Goal: Information Seeking & Learning: Find specific fact

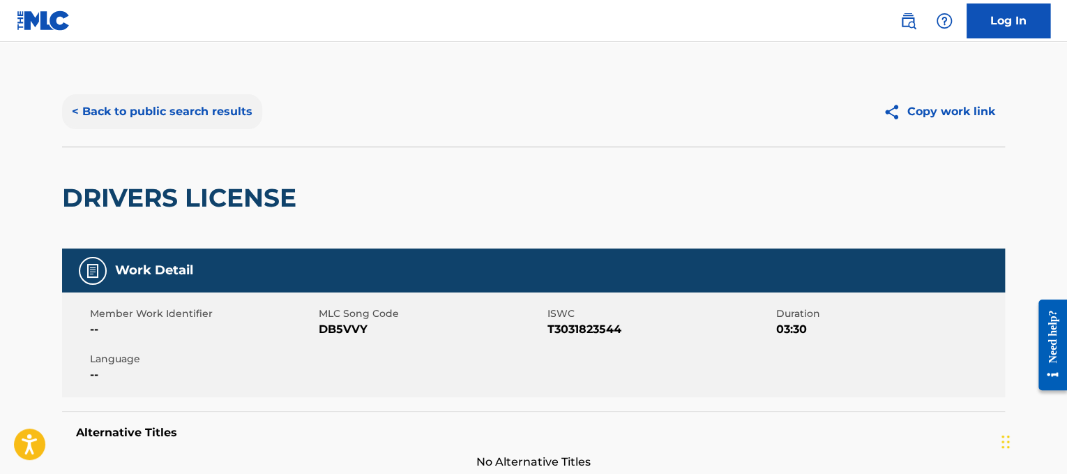
click at [185, 122] on button "< Back to public search results" at bounding box center [162, 111] width 200 height 35
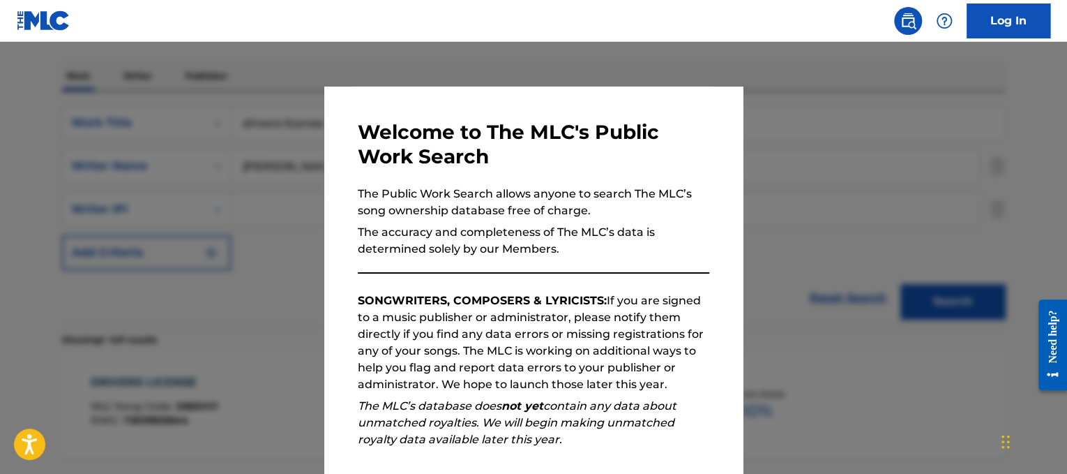
scroll to position [165, 0]
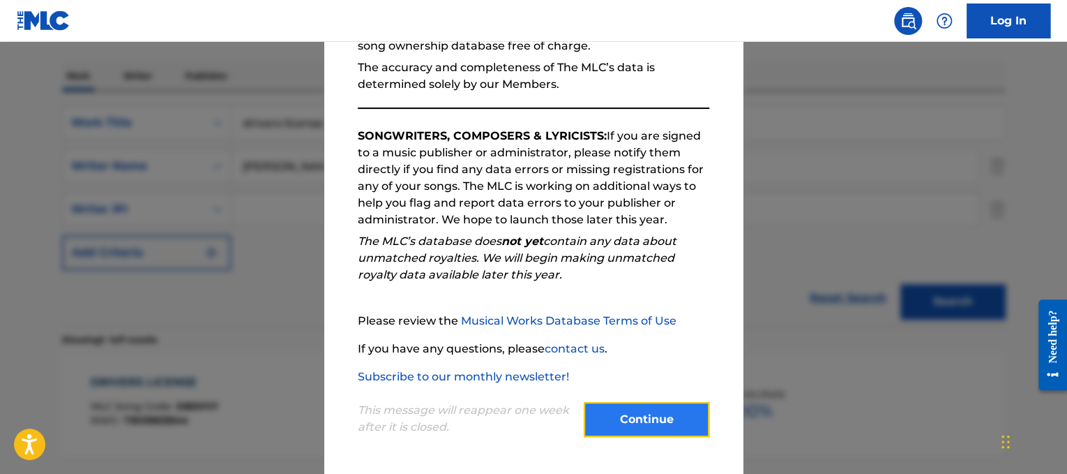
click at [628, 412] on button "Continue" at bounding box center [647, 419] width 126 height 35
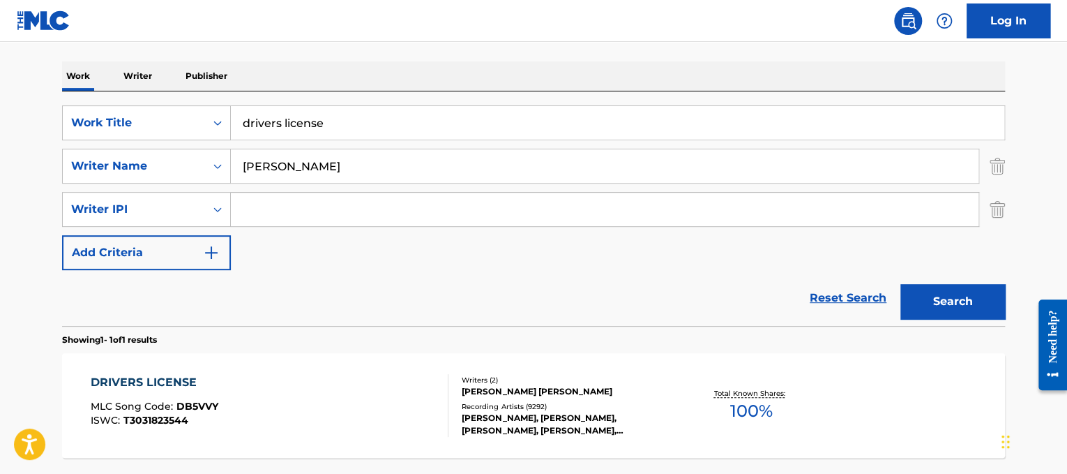
scroll to position [148, 0]
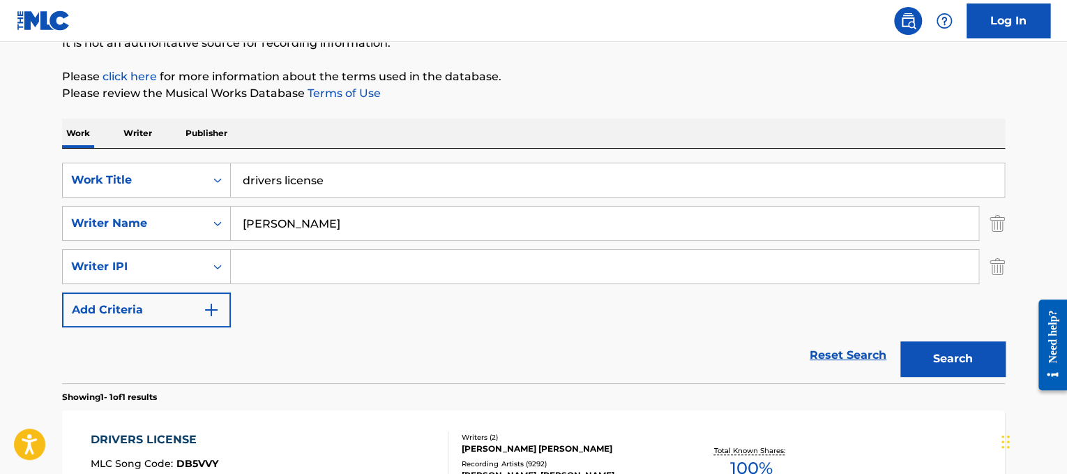
drag, startPoint x: 550, startPoint y: 188, endPoint x: 0, endPoint y: 67, distance: 563.5
click at [0, 67] on main "The MLC Public Work Search The accuracy and completeness of The MLC's data is d…" at bounding box center [533, 240] width 1067 height 693
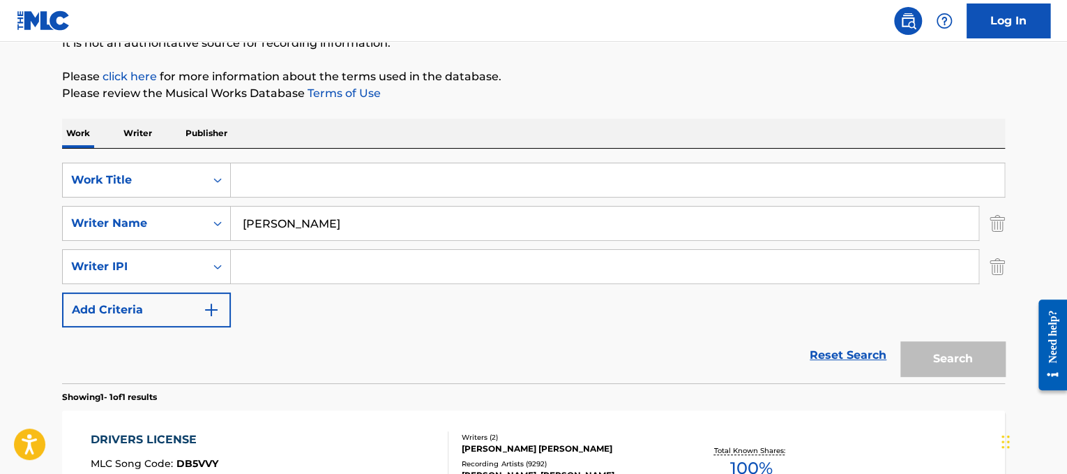
paste input "Le Bao [PERSON_NAME] Thì Đến"
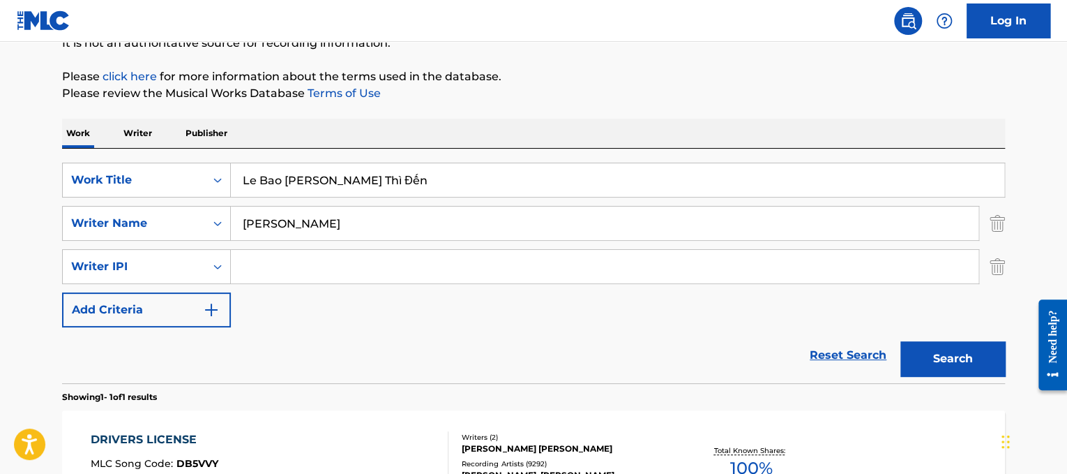
click at [13, 187] on main "The MLC Public Work Search The accuracy and completeness of The MLC's data is d…" at bounding box center [533, 240] width 1067 height 693
type input "Thích Thì Đến"
drag, startPoint x: 298, startPoint y: 230, endPoint x: 96, endPoint y: 243, distance: 202.1
click at [69, 241] on div "SearchWithCriteriad365d50e-ee68-4f25-b9b9-568e7ee9061f Work Title Thích Thì Đến…" at bounding box center [533, 245] width 943 height 165
type input "[PERSON_NAME]"
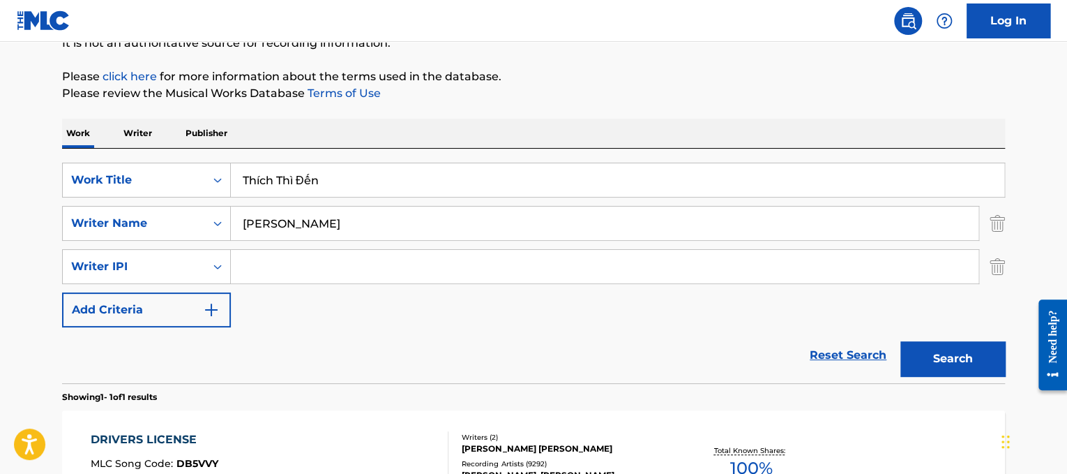
click at [901, 341] on button "Search" at bounding box center [953, 358] width 105 height 35
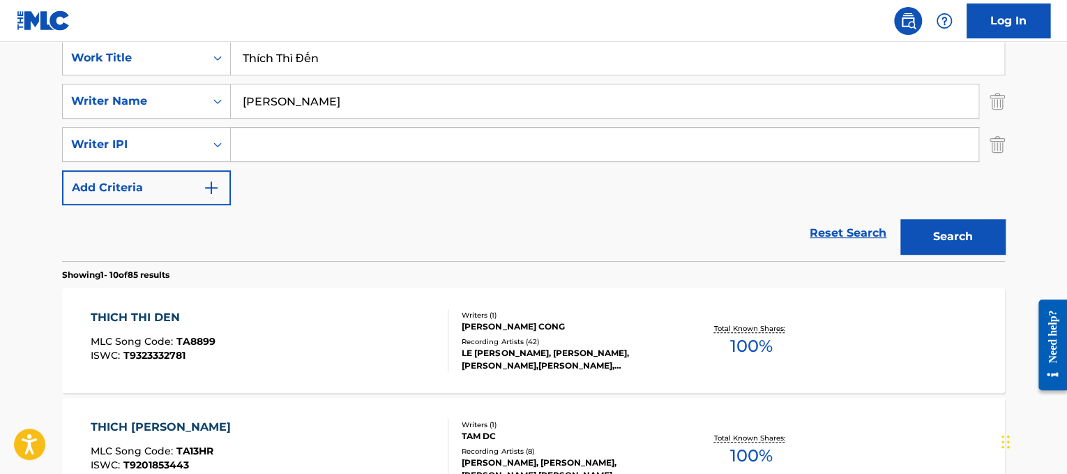
scroll to position [299, 0]
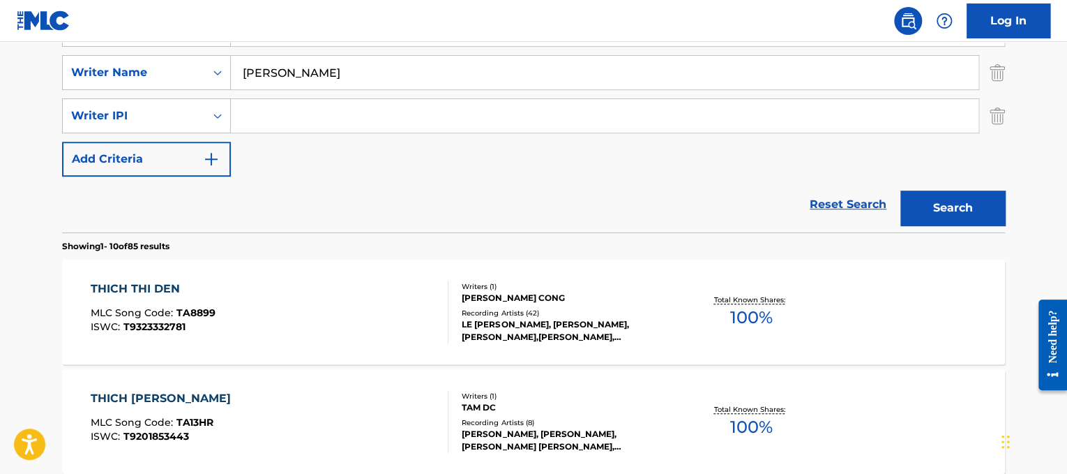
click at [645, 281] on div "Writers ( 1 )" at bounding box center [567, 286] width 211 height 10
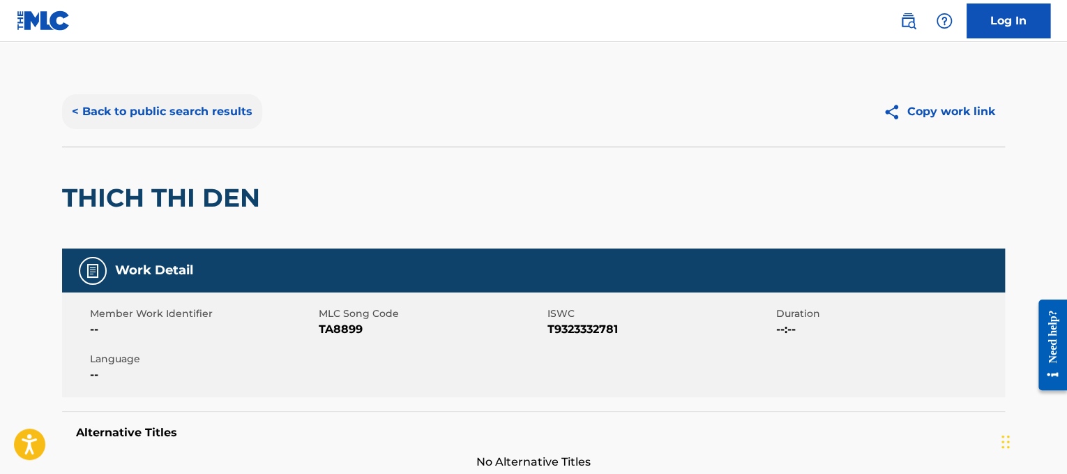
click at [188, 115] on button "< Back to public search results" at bounding box center [162, 111] width 200 height 35
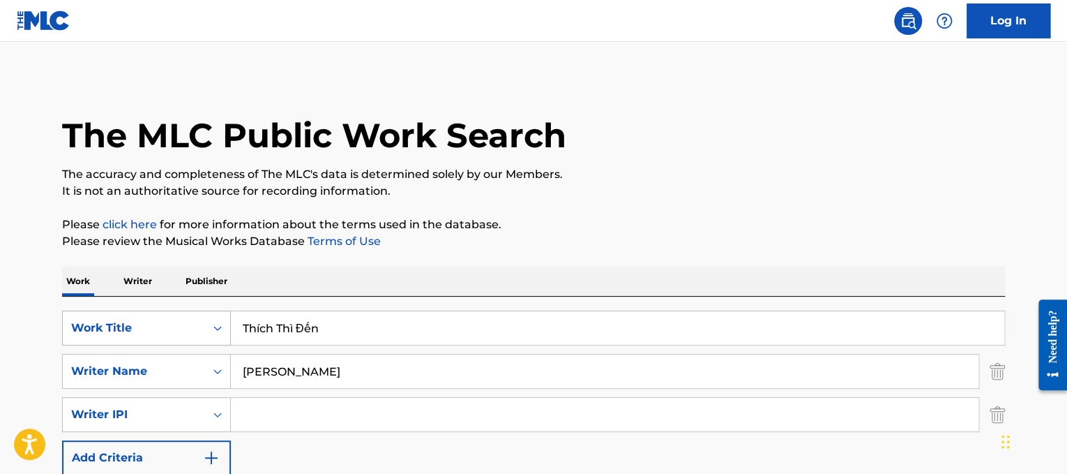
drag, startPoint x: 378, startPoint y: 333, endPoint x: 202, endPoint y: 317, distance: 176.5
click at [136, 298] on div "SearchWithCriteriad365d50e-ee68-4f25-b9b9-568e7ee9061f Work Title Thích Thì Đến…" at bounding box center [533, 414] width 943 height 234
paste input "[PERSON_NAME] Nothing Breaks Like a Heart (feat. [PERSON_NAME])"
drag, startPoint x: 343, startPoint y: 325, endPoint x: 224, endPoint y: 287, distance: 124.7
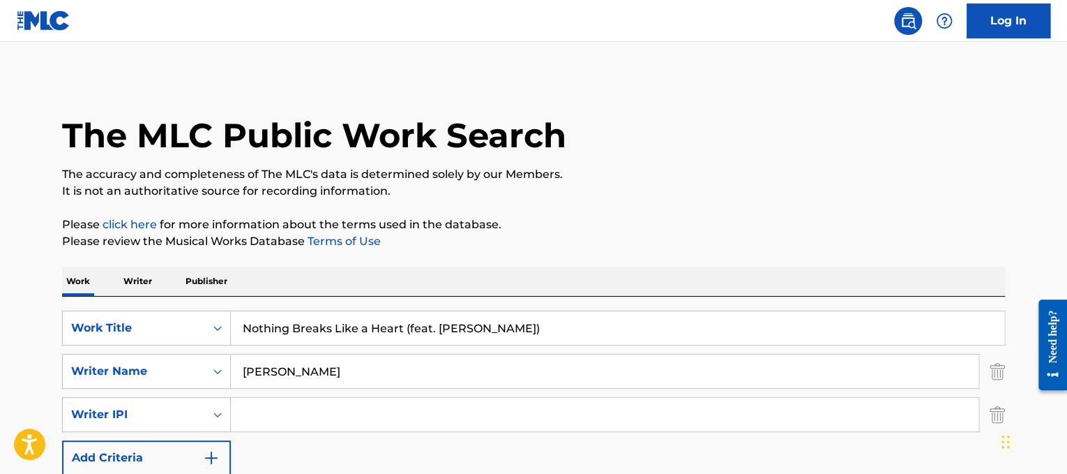
drag, startPoint x: 416, startPoint y: 319, endPoint x: 733, endPoint y: 393, distance: 325.3
click at [733, 393] on div "SearchWithCriteriad365d50e-ee68-4f25-b9b9-568e7ee9061f Work Title Nothing Break…" at bounding box center [533, 392] width 943 height 165
type input "Nothing Breaks Like a Heart"
drag, startPoint x: 670, startPoint y: 381, endPoint x: 107, endPoint y: 453, distance: 567.6
click at [107, 453] on form "SearchWithCriteriad365d50e-ee68-4f25-b9b9-568e7ee9061f Work Title Nothing Break…" at bounding box center [533, 420] width 943 height 220
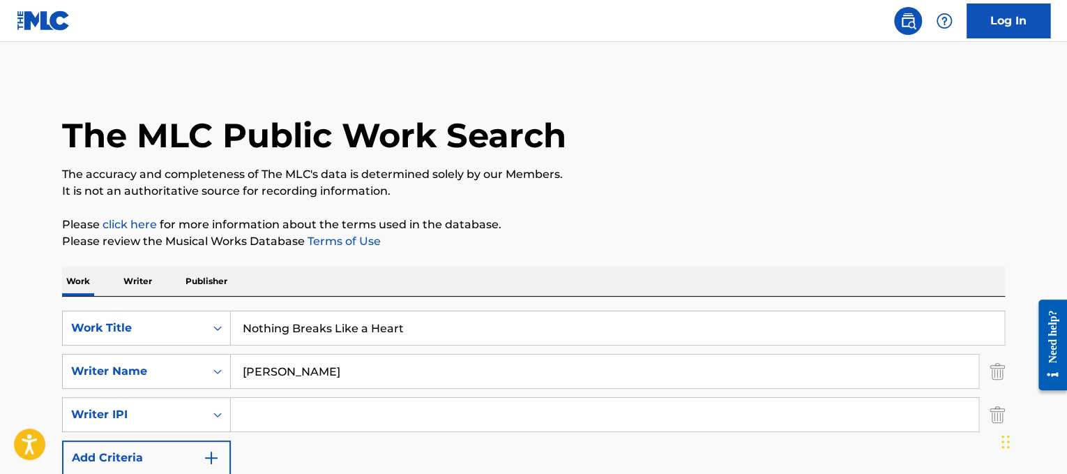
scroll to position [29, 0]
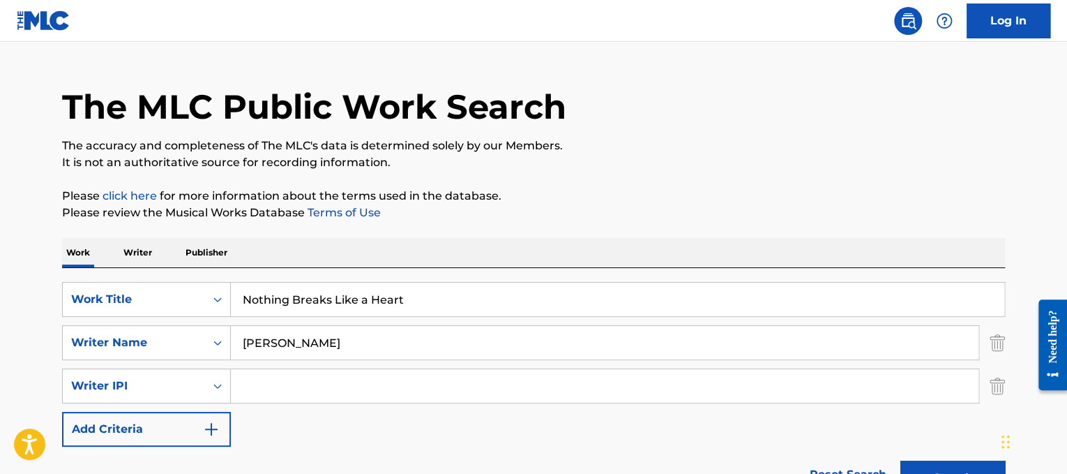
type input "[PERSON_NAME]"
click at [901, 460] on button "Search" at bounding box center [953, 477] width 105 height 35
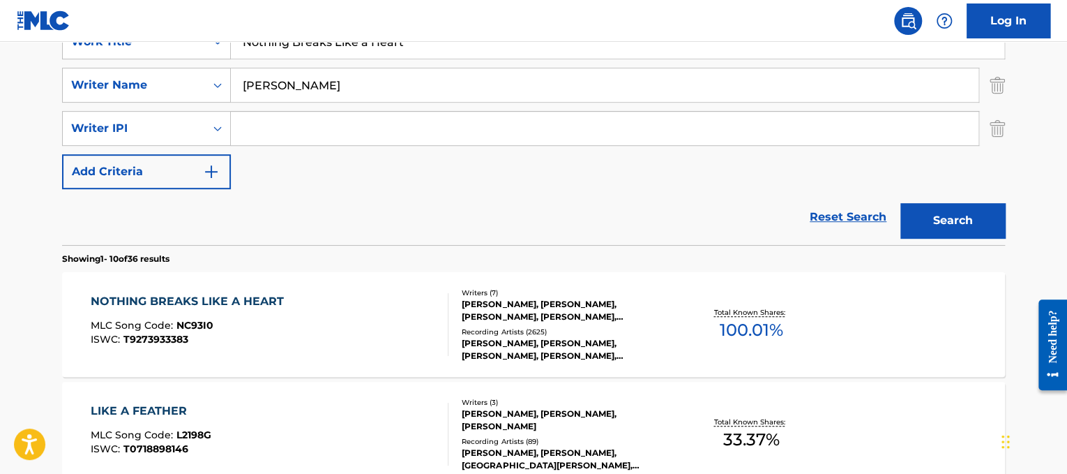
scroll to position [287, 0]
click at [373, 302] on div "NOTHING BREAKS LIKE A HEART MLC Song Code : NC93I0 ISWC : T9273933383" at bounding box center [270, 323] width 359 height 63
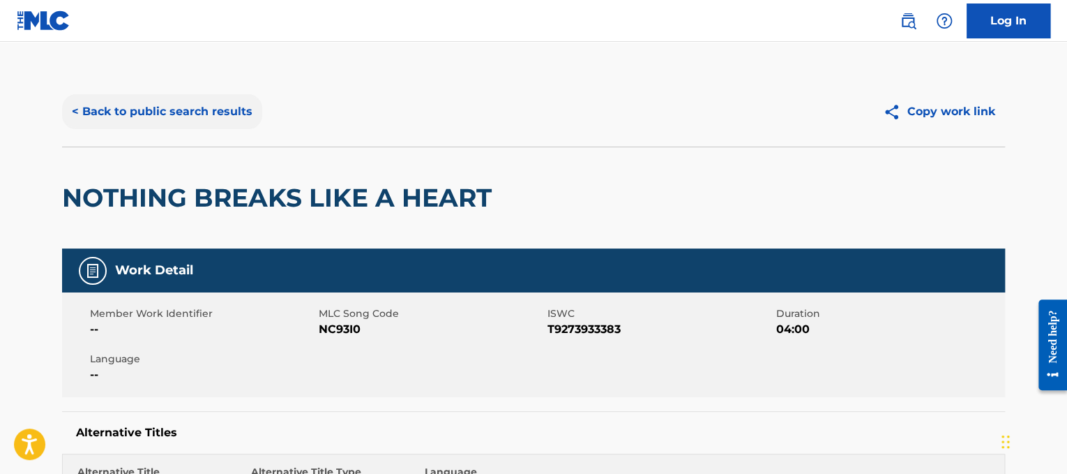
click at [191, 124] on button "< Back to public search results" at bounding box center [162, 111] width 200 height 35
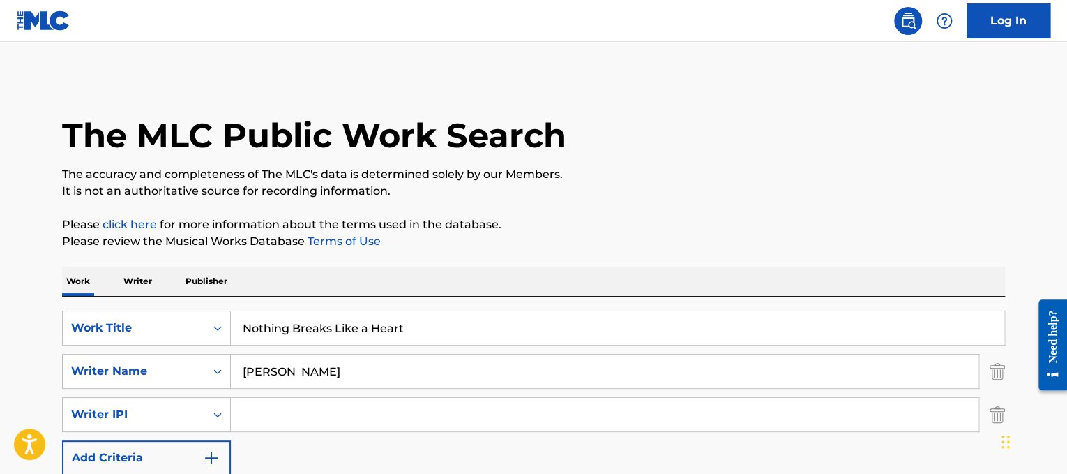
scroll to position [247, 0]
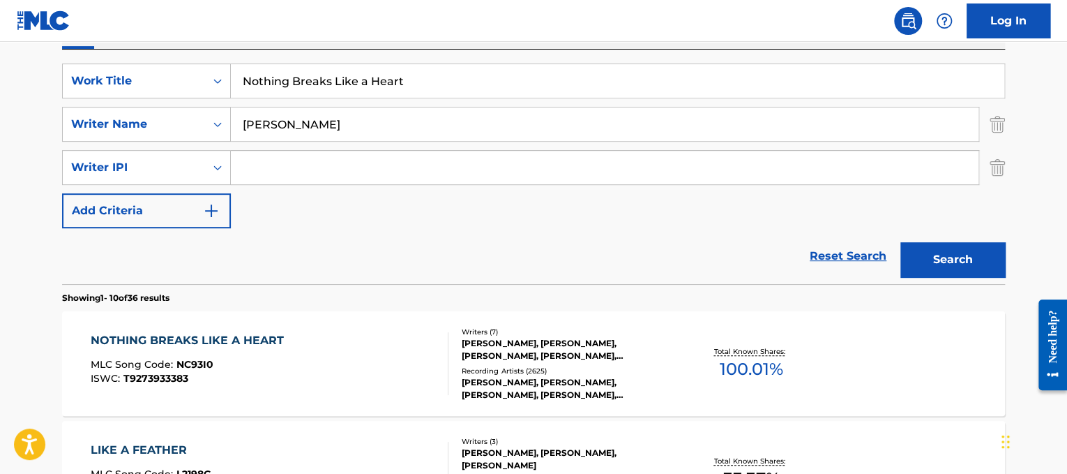
drag, startPoint x: 430, startPoint y: 84, endPoint x: 45, endPoint y: 73, distance: 386.0
paste input "We Could Happen"
type input "We Could Happen"
drag, startPoint x: 303, startPoint y: 120, endPoint x: 0, endPoint y: 13, distance: 321.7
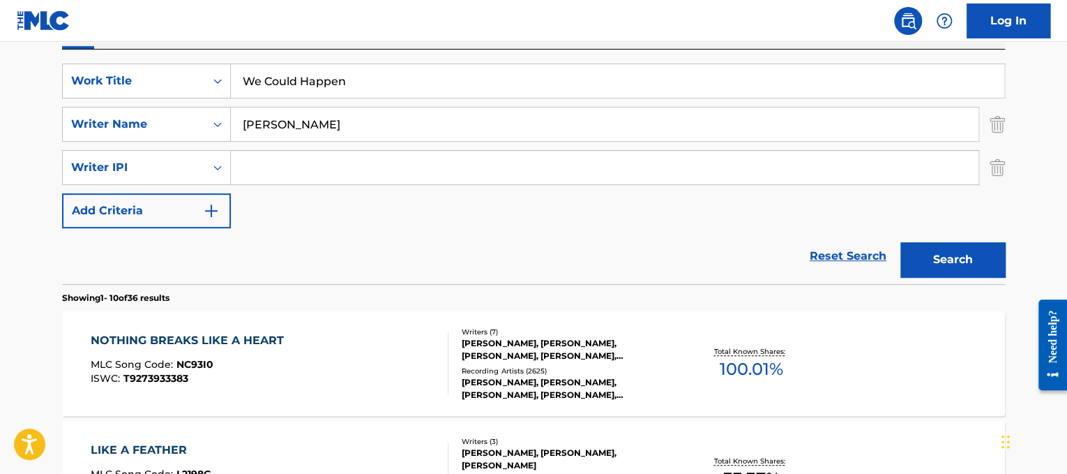
type input "[PERSON_NAME]"
click at [901, 242] on button "Search" at bounding box center [953, 259] width 105 height 35
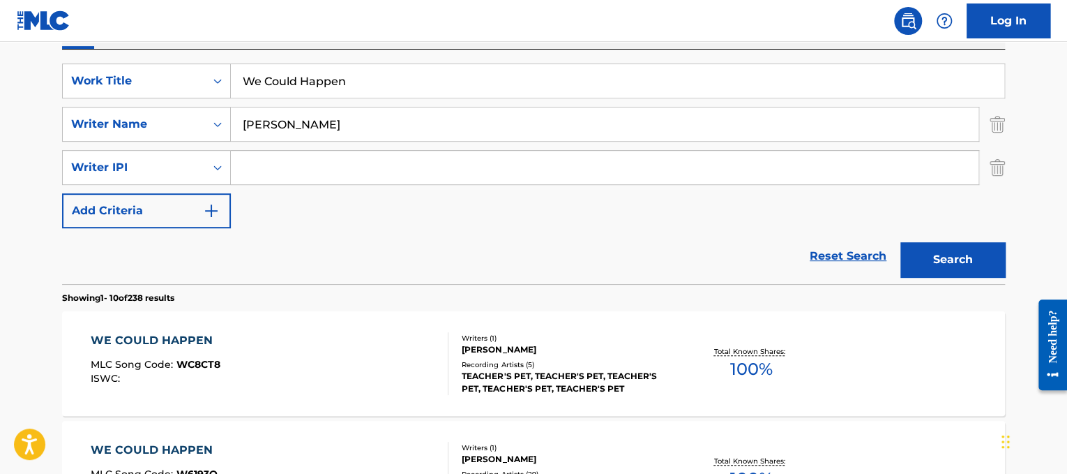
click at [663, 338] on div "Writers ( 1 )" at bounding box center [567, 338] width 211 height 10
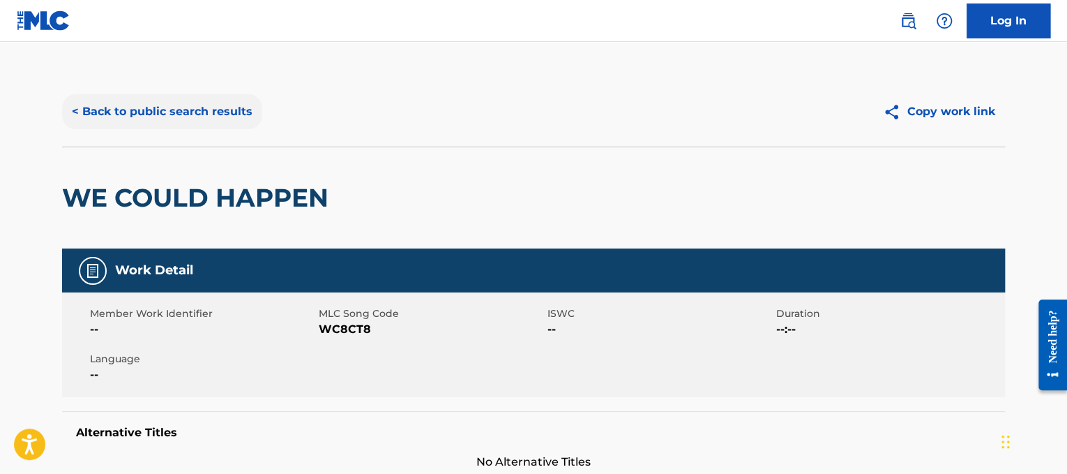
click at [182, 121] on button "< Back to public search results" at bounding box center [162, 111] width 200 height 35
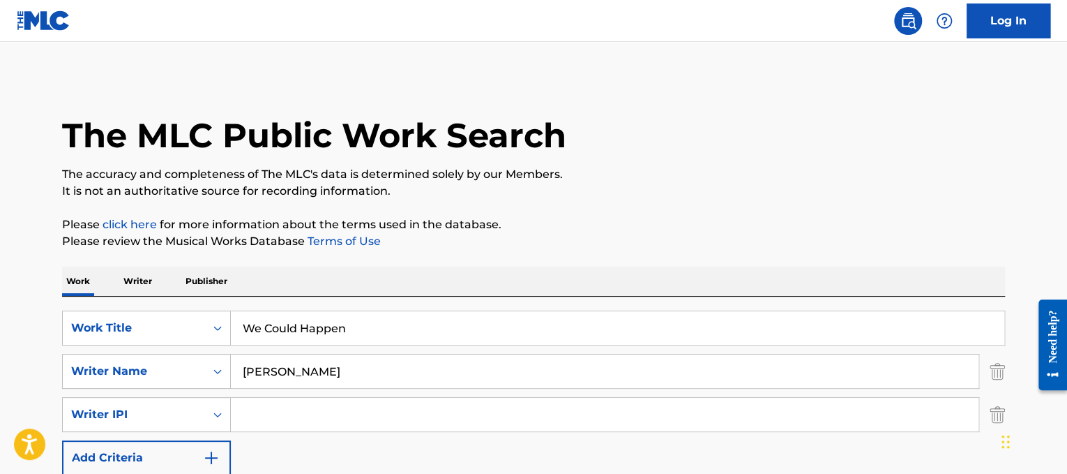
scroll to position [207, 0]
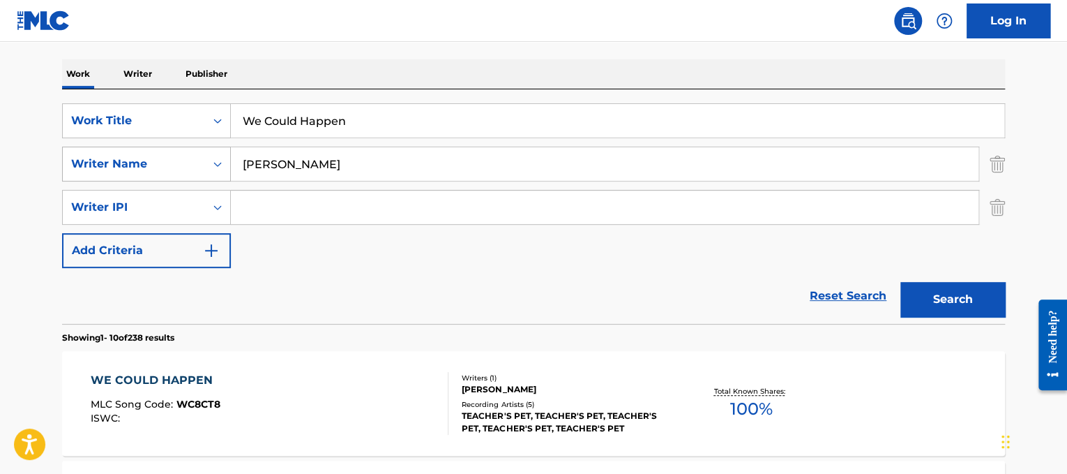
drag, startPoint x: 389, startPoint y: 117, endPoint x: 226, endPoint y: 172, distance: 172.1
click at [105, 165] on div "SearchWithCriteriad365d50e-ee68-4f25-b9b9-568e7ee9061f Work Title We Could Happ…" at bounding box center [533, 185] width 943 height 165
paste input "[PERSON_NAME] Hell 2 Heads"
drag, startPoint x: 315, startPoint y: 123, endPoint x: 121, endPoint y: 78, distance: 199.9
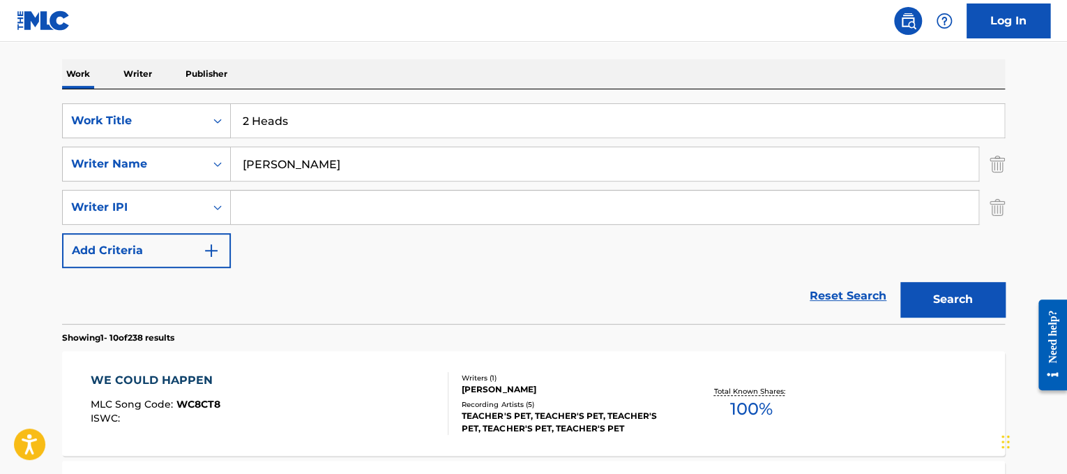
type input "2 Heads"
drag, startPoint x: 341, startPoint y: 152, endPoint x: 0, endPoint y: 13, distance: 368.6
click at [0, 0] on html "Accessibility Screen-Reader Guide, Feedback, and Issue Reporting | New window 0…" at bounding box center [533, 30] width 1067 height 474
type input "hell"
click at [901, 282] on button "Search" at bounding box center [953, 299] width 105 height 35
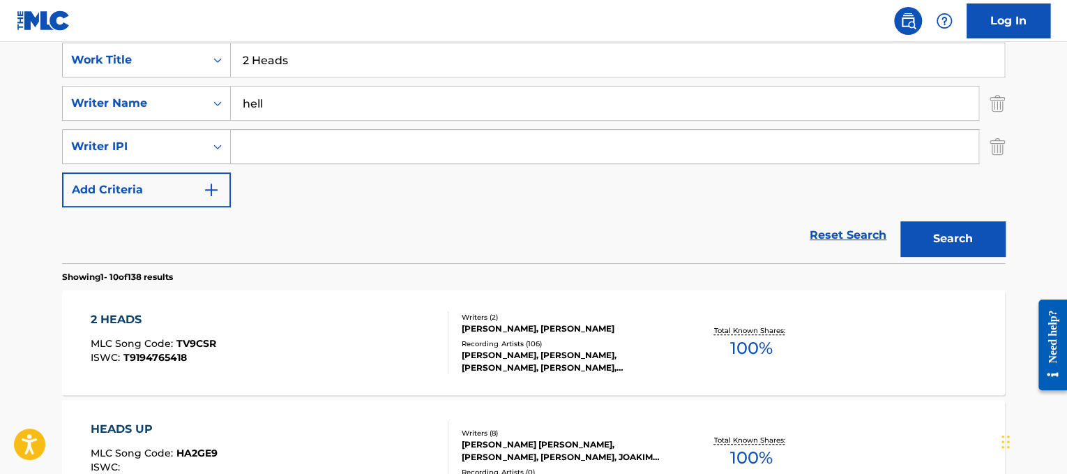
scroll to position [279, 0]
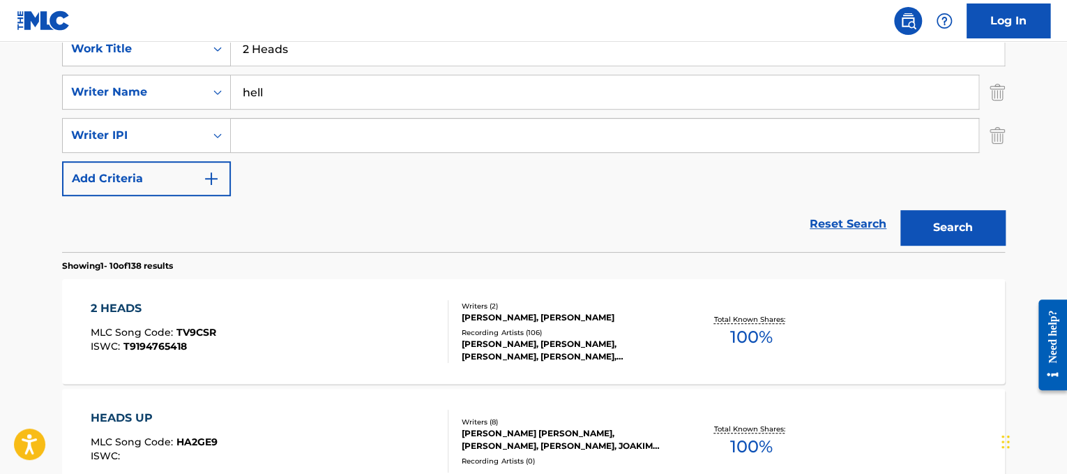
click at [198, 301] on div "2 HEADS" at bounding box center [154, 308] width 126 height 17
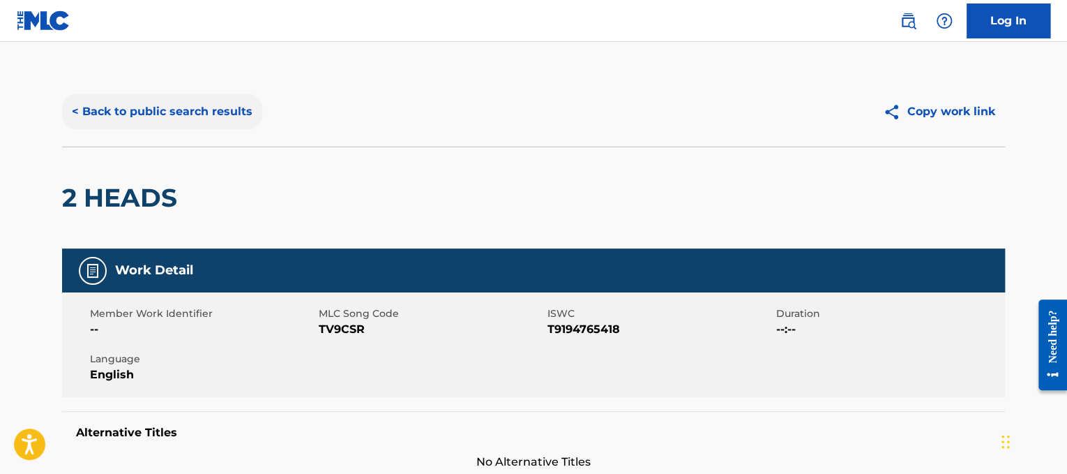
click at [211, 100] on button "< Back to public search results" at bounding box center [162, 111] width 200 height 35
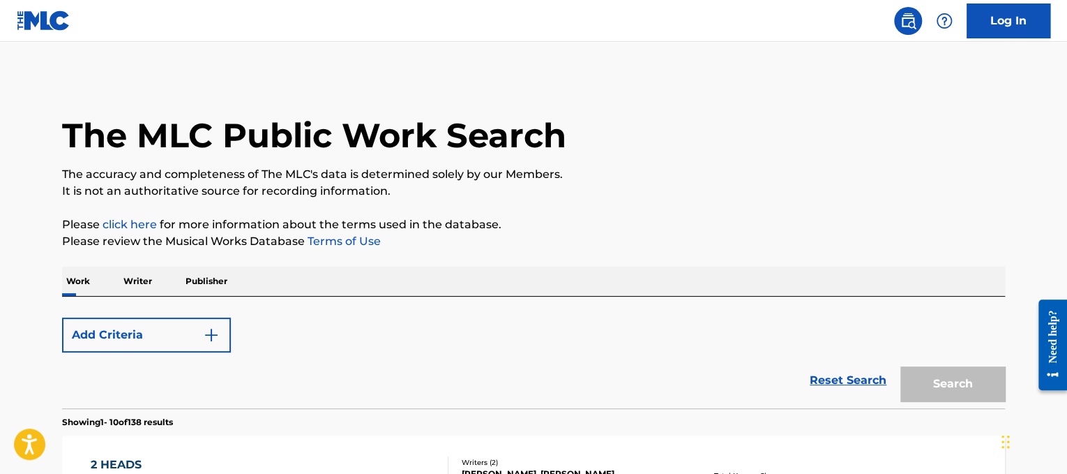
scroll to position [201, 0]
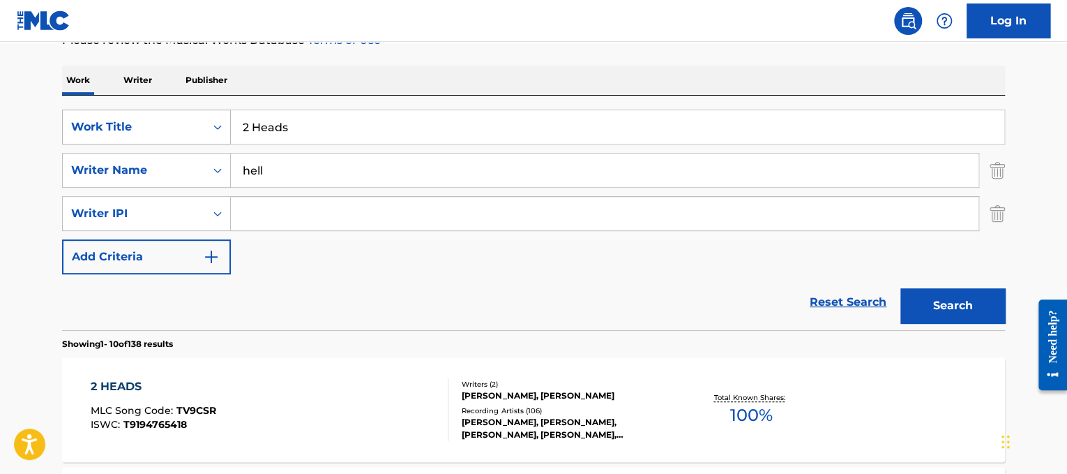
click at [107, 144] on div "SearchWithCriteriad365d50e-ee68-4f25-b9b9-568e7ee9061f Work Title 2 Heads" at bounding box center [533, 127] width 943 height 35
paste input "[PERSON_NAME] Should've Been U"
drag, startPoint x: 287, startPoint y: 135, endPoint x: 130, endPoint y: 82, distance: 166.4
type input "Should've Been Us"
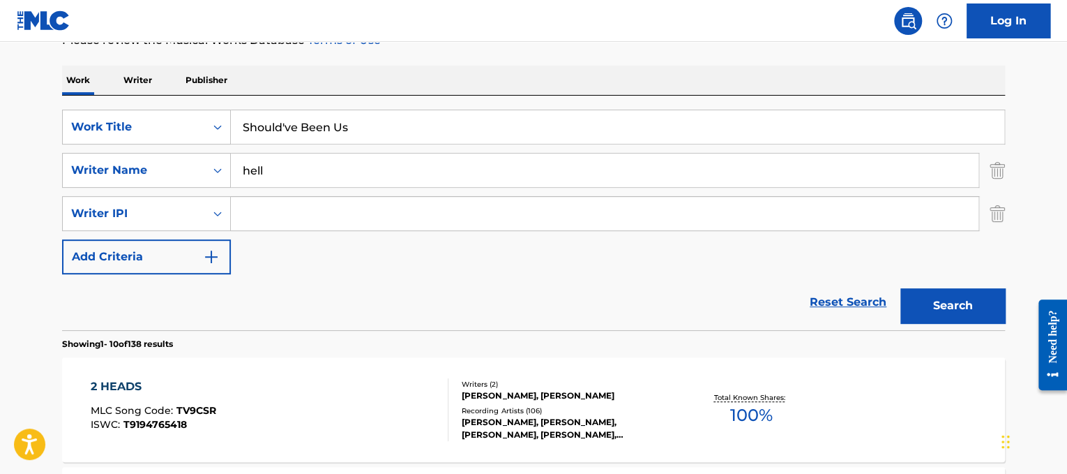
drag, startPoint x: 342, startPoint y: 160, endPoint x: 0, endPoint y: 139, distance: 342.5
click at [901, 288] on button "Search" at bounding box center [953, 305] width 105 height 35
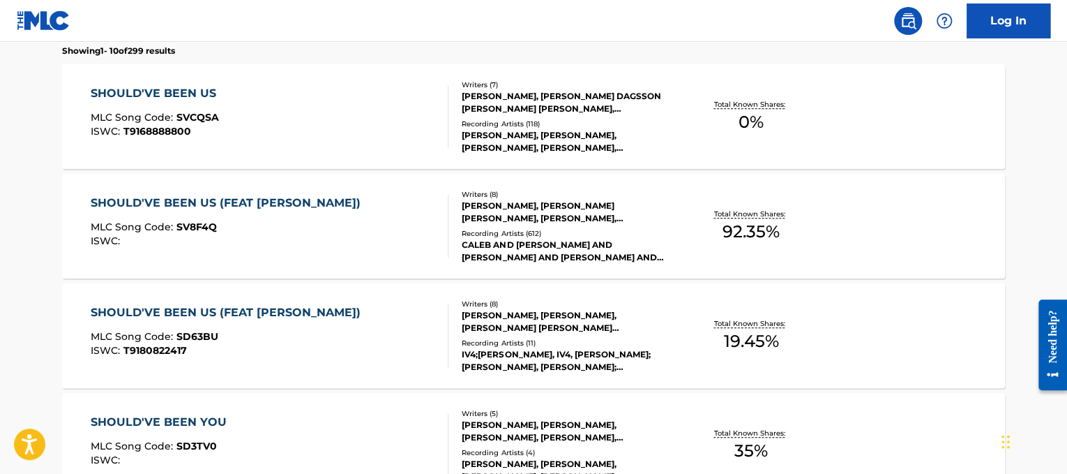
scroll to position [0, 0]
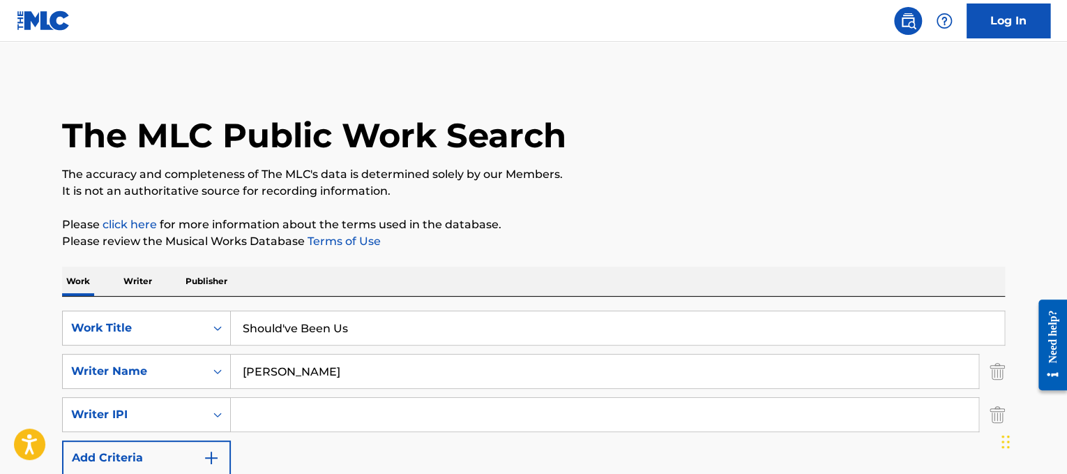
drag, startPoint x: 375, startPoint y: 373, endPoint x: 0, endPoint y: 160, distance: 431.8
type input "[PERSON_NAME]"
drag, startPoint x: 405, startPoint y: 337, endPoint x: 232, endPoint y: 320, distance: 173.9
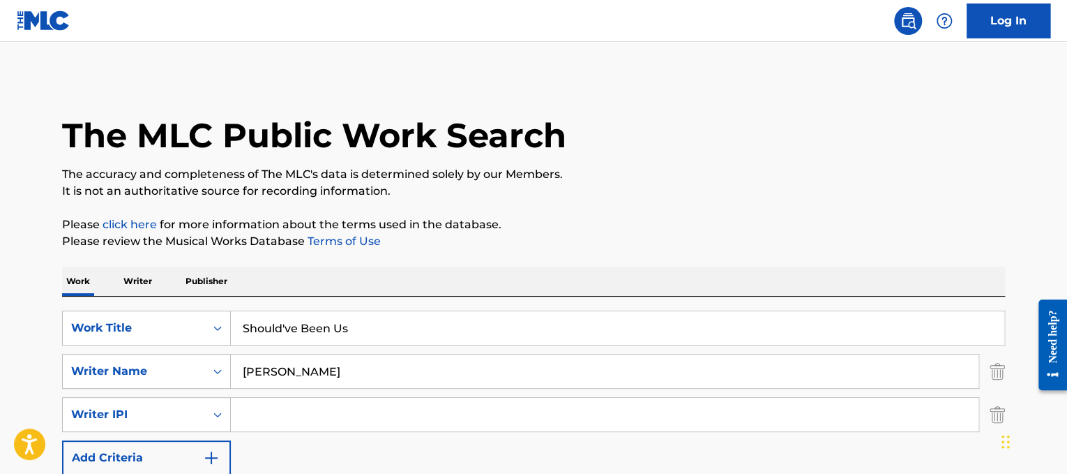
click at [228, 317] on div "SearchWithCriteriad365d50e-ee68-4f25-b9b9-568e7ee9061f Work Title Should've Bee…" at bounding box center [533, 327] width 943 height 35
paste input "The Mowgli's I'm Good"
drag, startPoint x: 335, startPoint y: 333, endPoint x: 17, endPoint y: 219, distance: 337.2
type input "I'm Good"
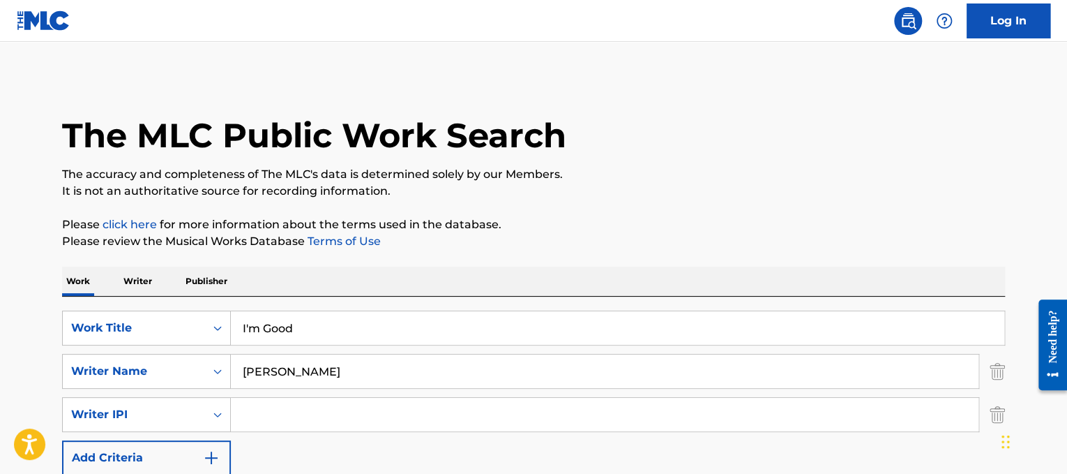
drag, startPoint x: 292, startPoint y: 378, endPoint x: 0, endPoint y: 391, distance: 292.6
type input "[PERSON_NAME]"
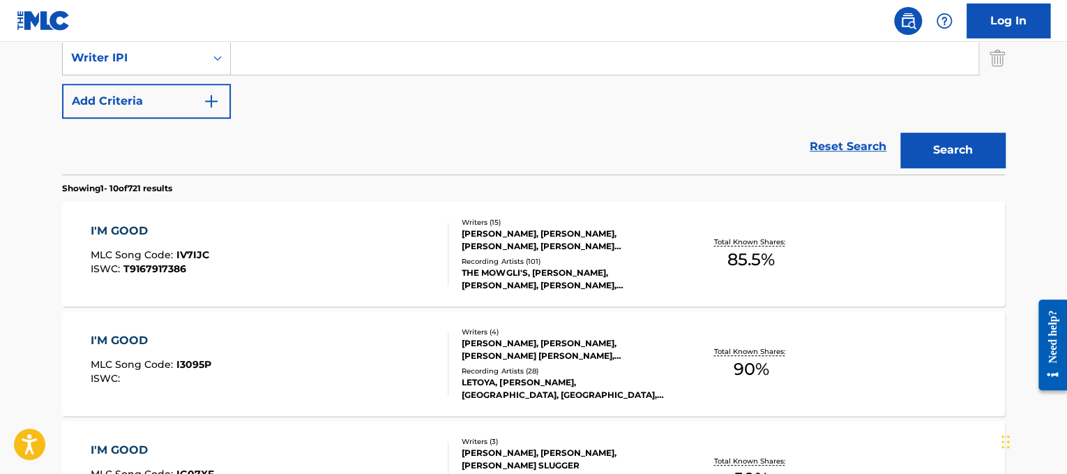
scroll to position [370, 0]
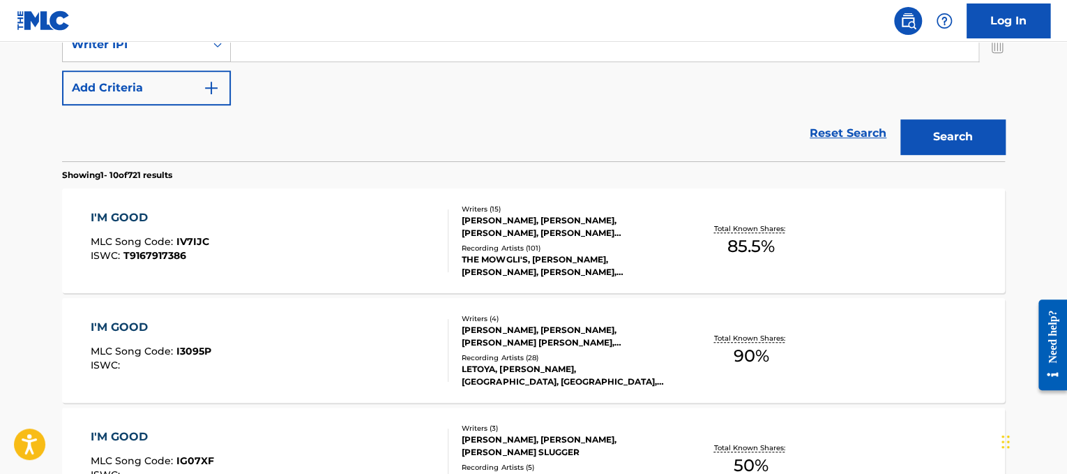
click at [367, 227] on div "I'M GOOD MLC Song Code : IV7IJC ISWC : T9167917386" at bounding box center [270, 240] width 359 height 63
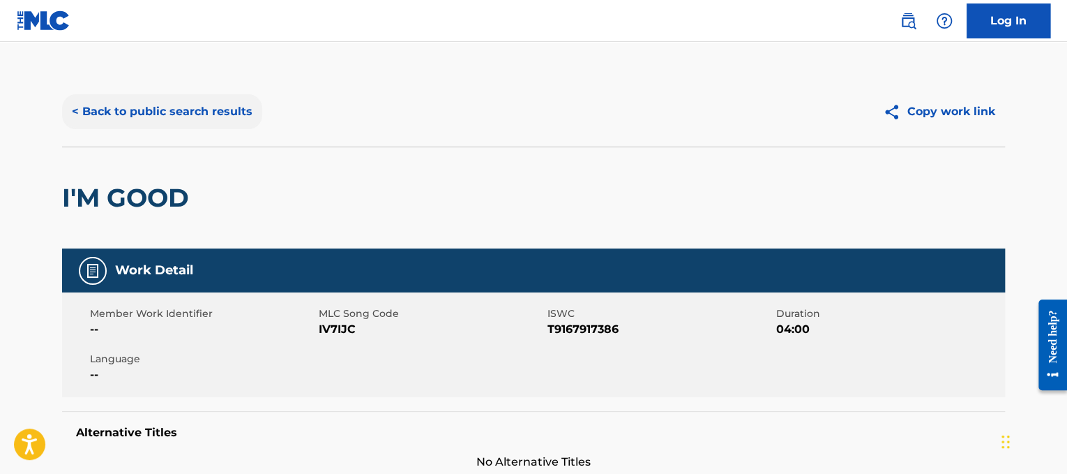
click at [200, 102] on button "< Back to public search results" at bounding box center [162, 111] width 200 height 35
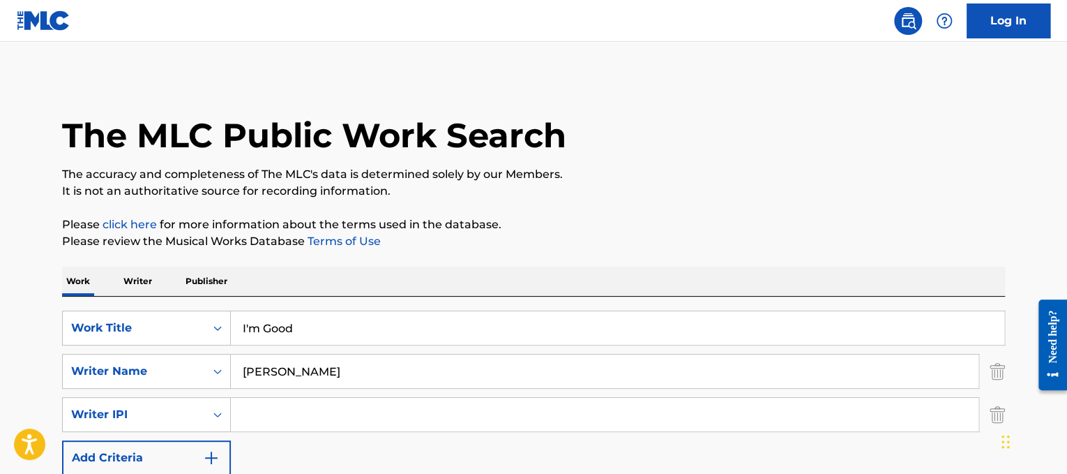
drag, startPoint x: 405, startPoint y: 317, endPoint x: 86, endPoint y: 214, distance: 335.6
paste input "[PERSON_NAME] [PERSON_NAME] Cintaku"
drag, startPoint x: 291, startPoint y: 327, endPoint x: 0, endPoint y: 245, distance: 302.2
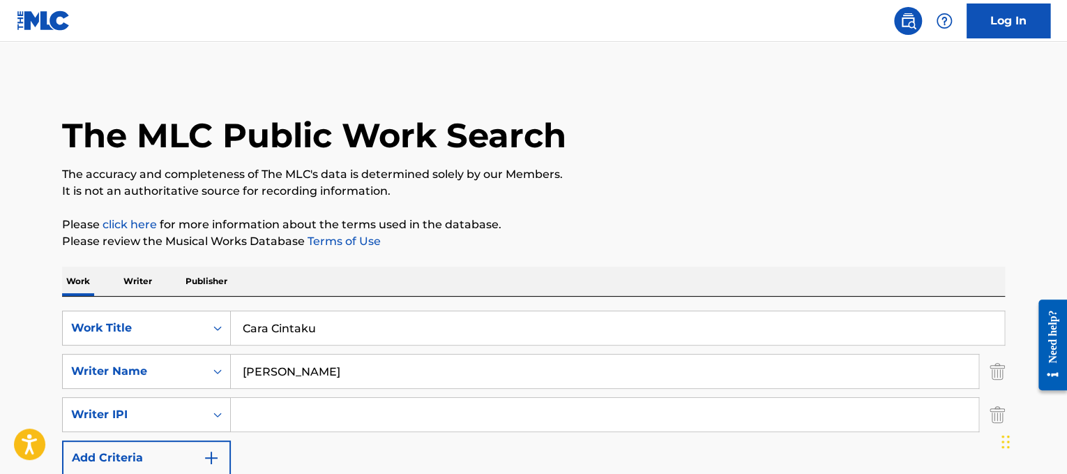
type input "Cara Cintaku"
drag, startPoint x: 308, startPoint y: 382, endPoint x: 0, endPoint y: 315, distance: 314.7
type input "noor"
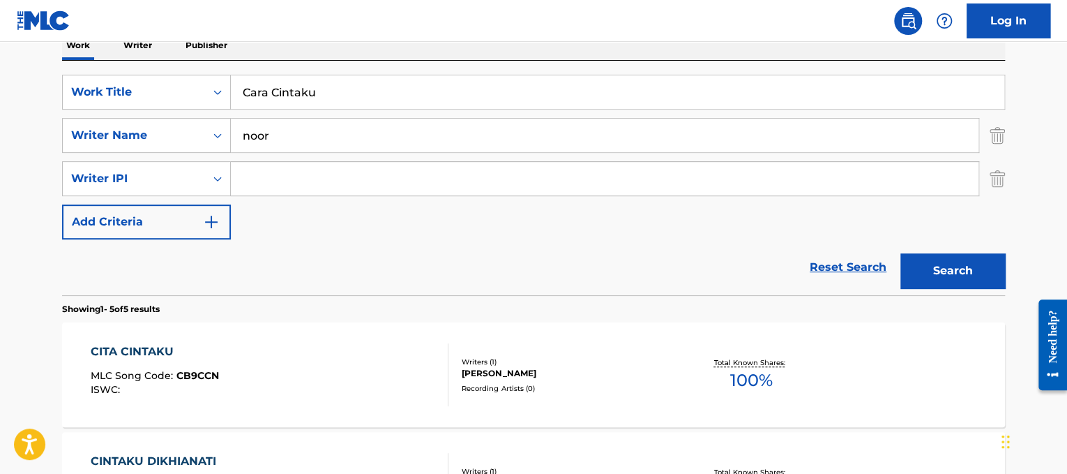
scroll to position [240, 0]
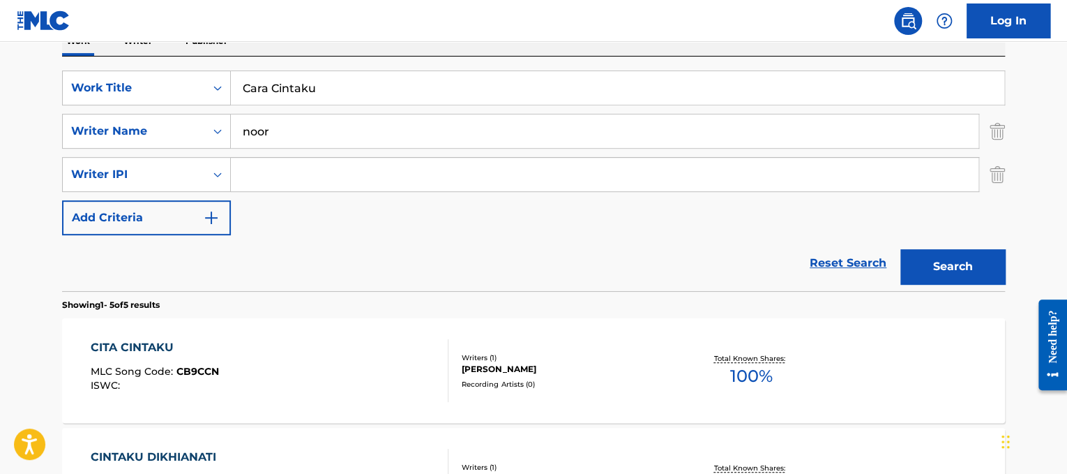
click at [259, 382] on div "CITA CINTAKU MLC Song Code : CB9CCN ISWC :" at bounding box center [270, 370] width 359 height 63
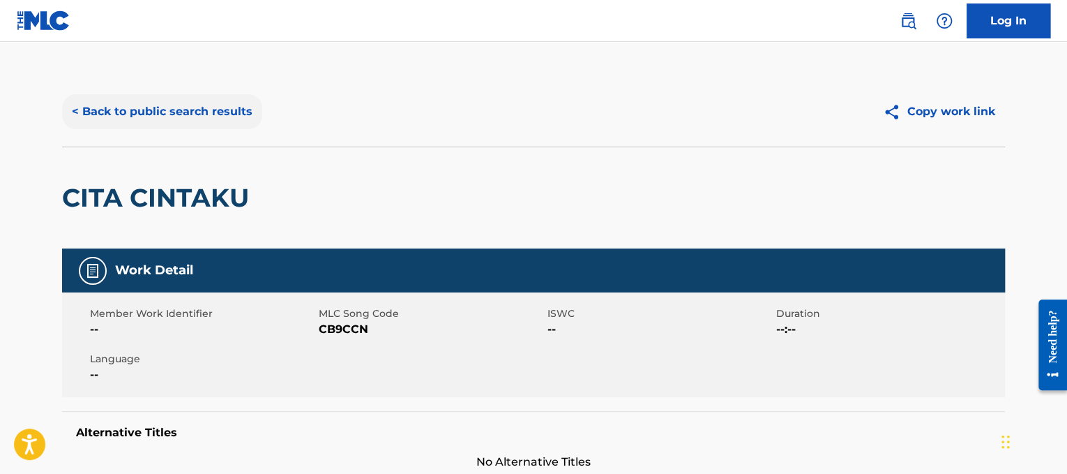
click at [144, 103] on button "< Back to public search results" at bounding box center [162, 111] width 200 height 35
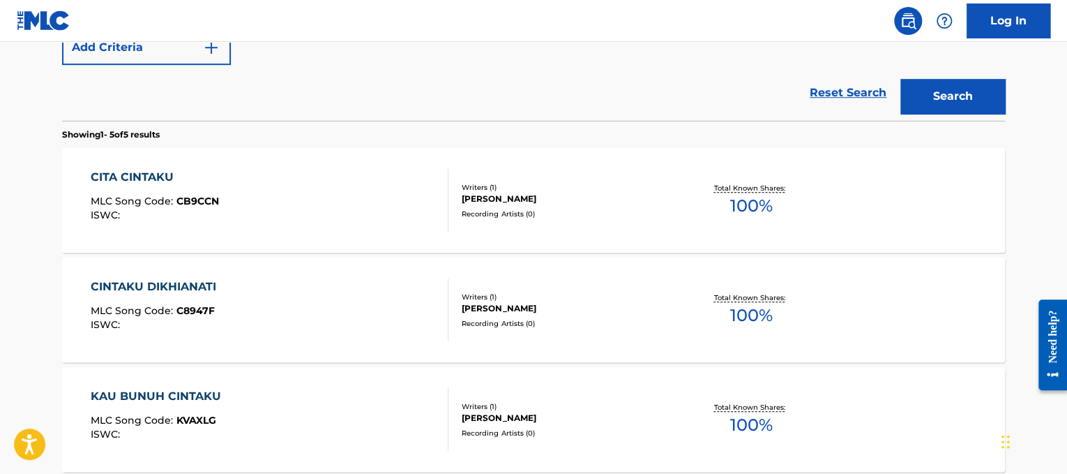
scroll to position [407, 0]
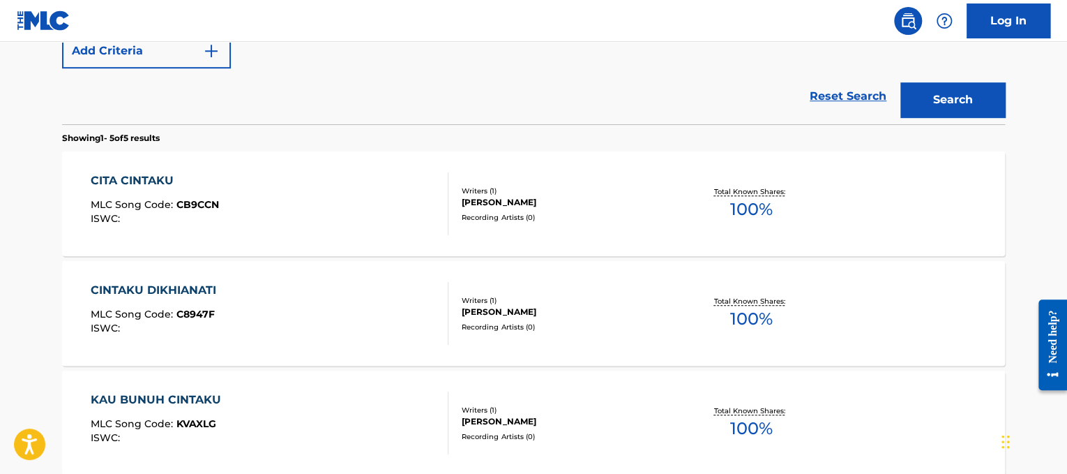
click at [289, 315] on div "CINTAKU DIKHIANATI MLC Song Code : C8947F ISWC :" at bounding box center [270, 313] width 359 height 63
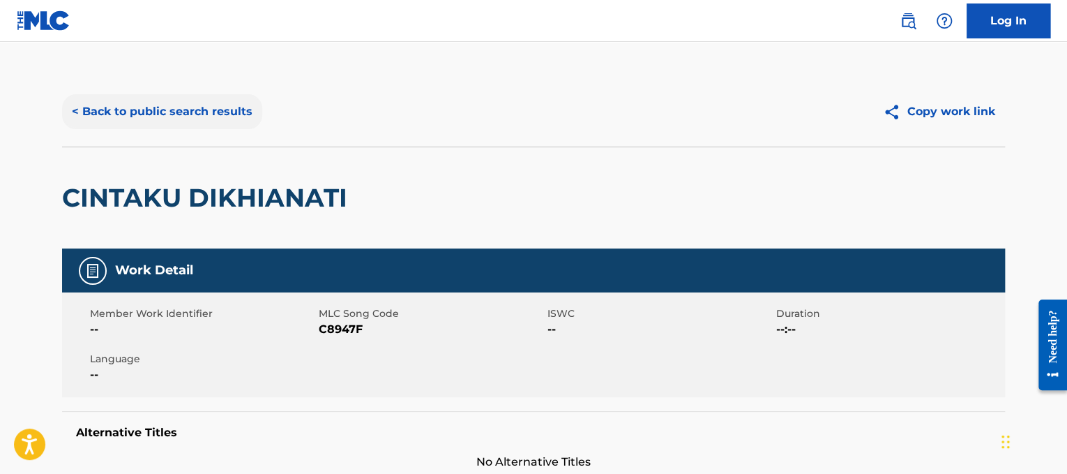
click at [226, 107] on button "< Back to public search results" at bounding box center [162, 111] width 200 height 35
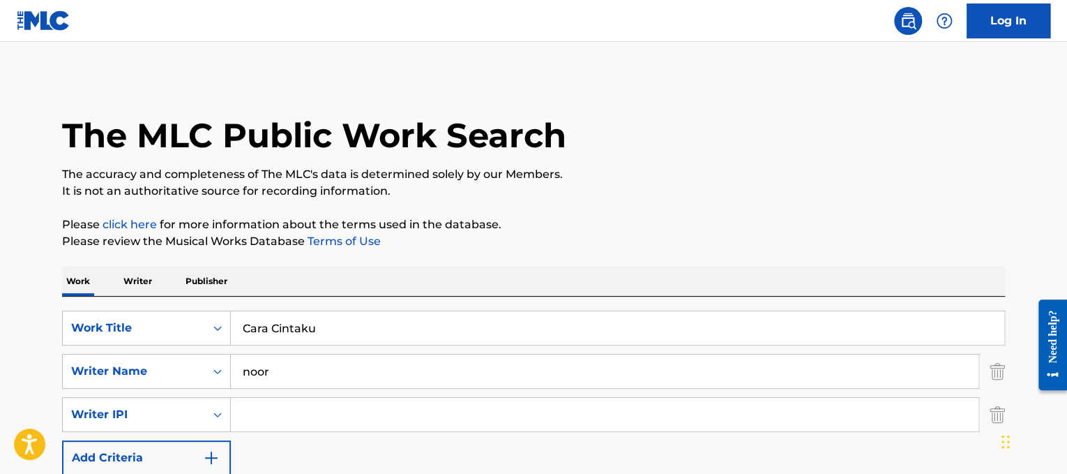
drag, startPoint x: 352, startPoint y: 337, endPoint x: 0, endPoint y: 262, distance: 359.5
paste input "[PERSON_NAME] This Christmas"
drag, startPoint x: 350, startPoint y: 332, endPoint x: 0, endPoint y: 273, distance: 354.4
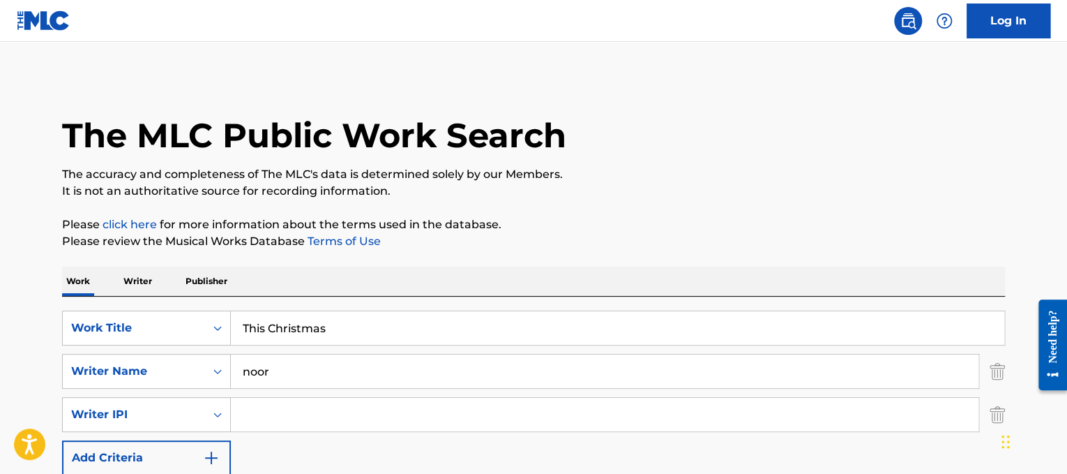
type input "This Christmas"
drag, startPoint x: 284, startPoint y: 382, endPoint x: 0, endPoint y: 301, distance: 295.5
type input "[PERSON_NAME]"
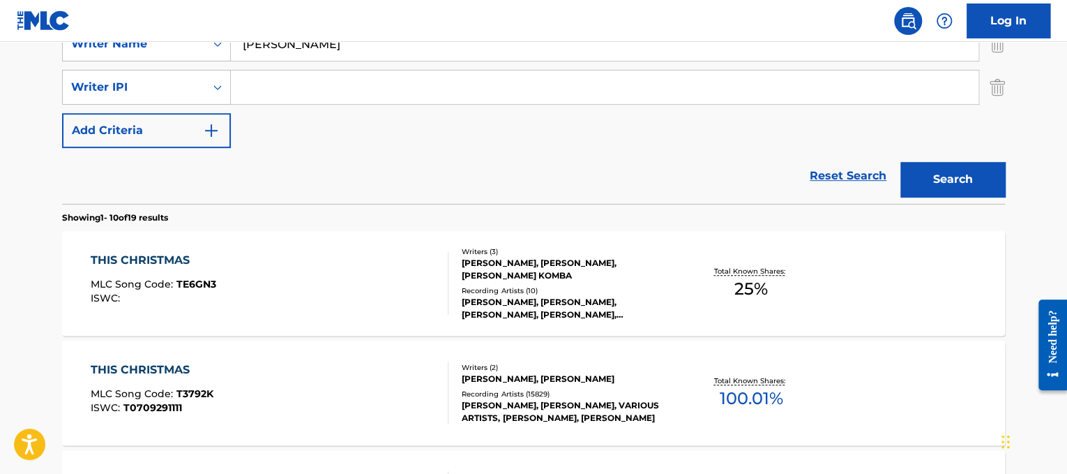
scroll to position [393, 0]
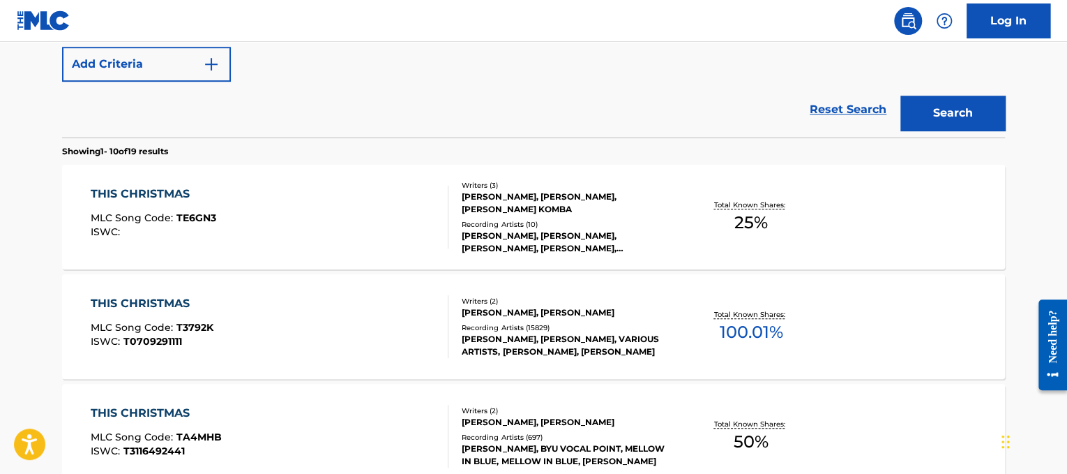
click at [394, 342] on div "THIS CHRISTMAS MLC Song Code : T3792K ISWC : T0709291111" at bounding box center [270, 326] width 359 height 63
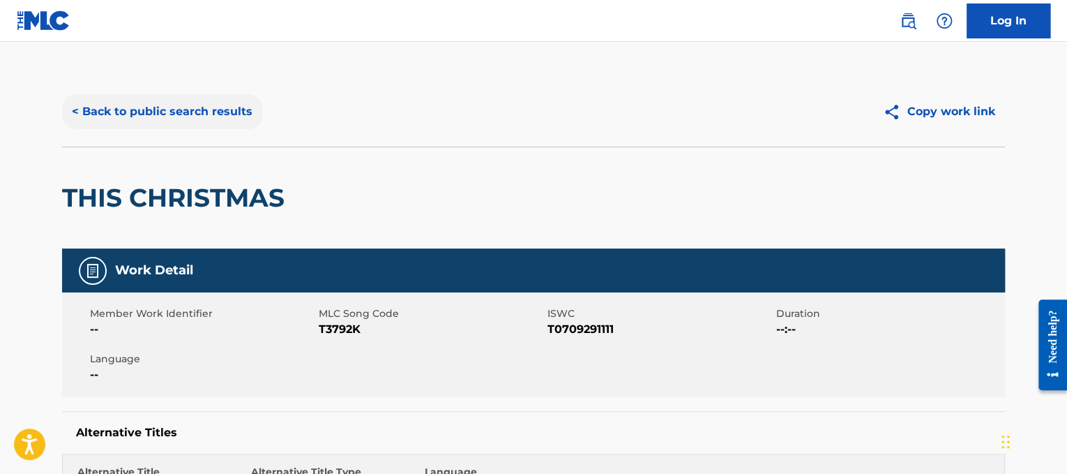
click at [243, 100] on button "< Back to public search results" at bounding box center [162, 111] width 200 height 35
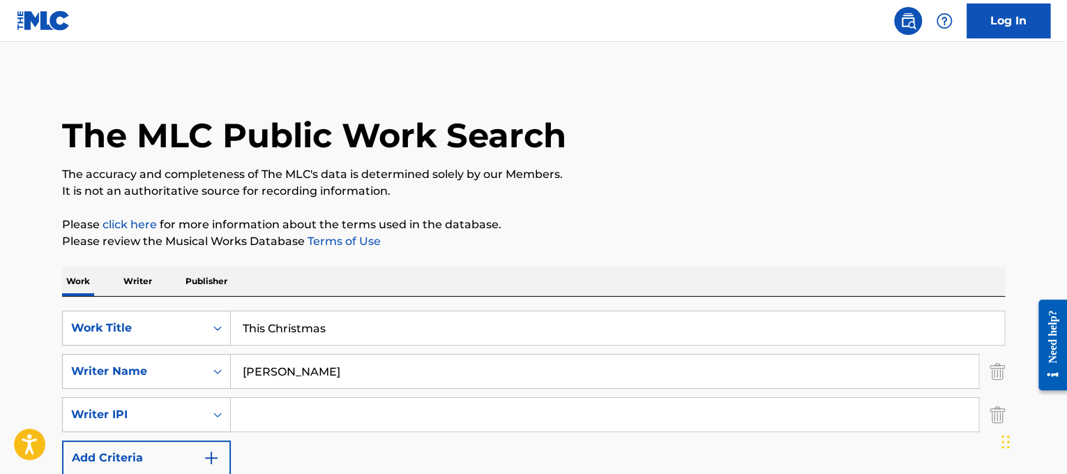
scroll to position [123, 0]
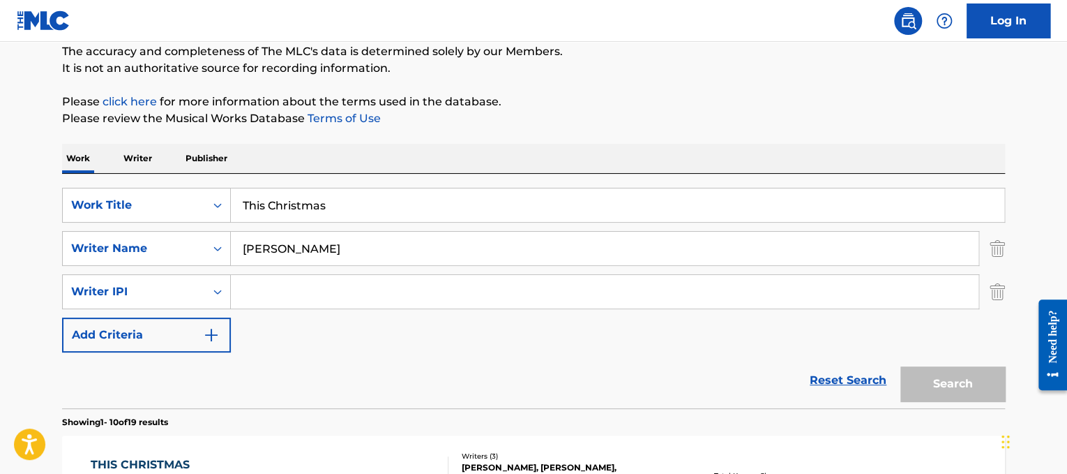
drag, startPoint x: 379, startPoint y: 198, endPoint x: 0, endPoint y: 88, distance: 394.5
paste input "[PERSON_NAME] Moment Like You"
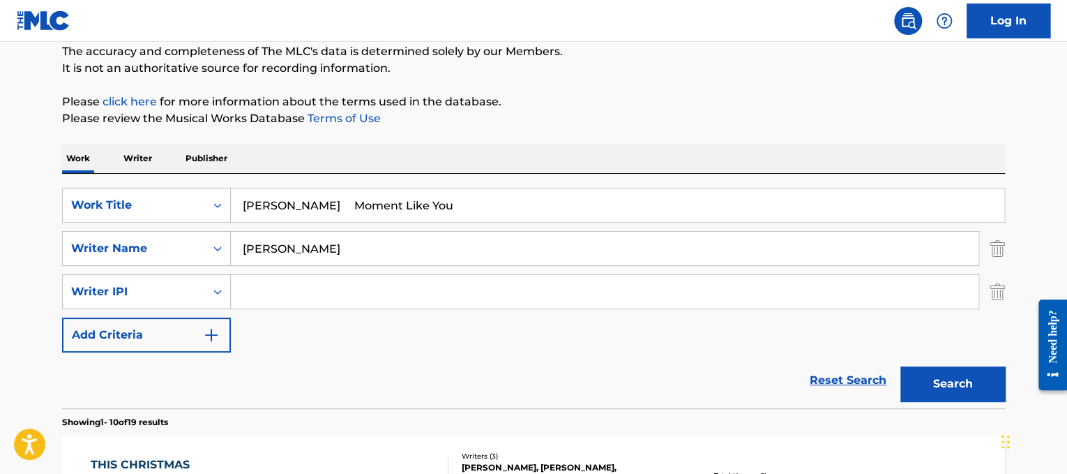
drag, startPoint x: 361, startPoint y: 213, endPoint x: 98, endPoint y: 126, distance: 276.9
type input "Moment Like You"
drag, startPoint x: 370, startPoint y: 246, endPoint x: 0, endPoint y: 295, distance: 373.1
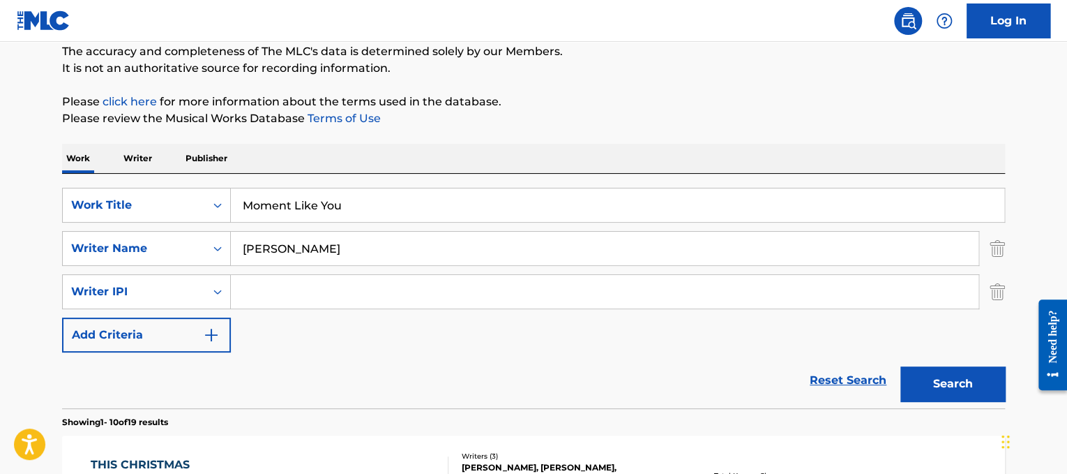
type input "[PERSON_NAME]"
click at [901, 366] on button "Search" at bounding box center [953, 383] width 105 height 35
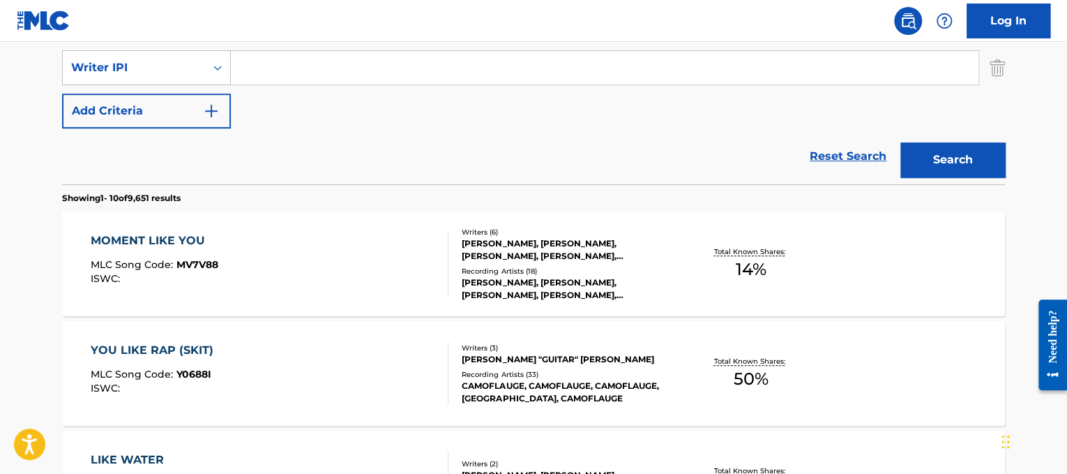
scroll to position [355, 0]
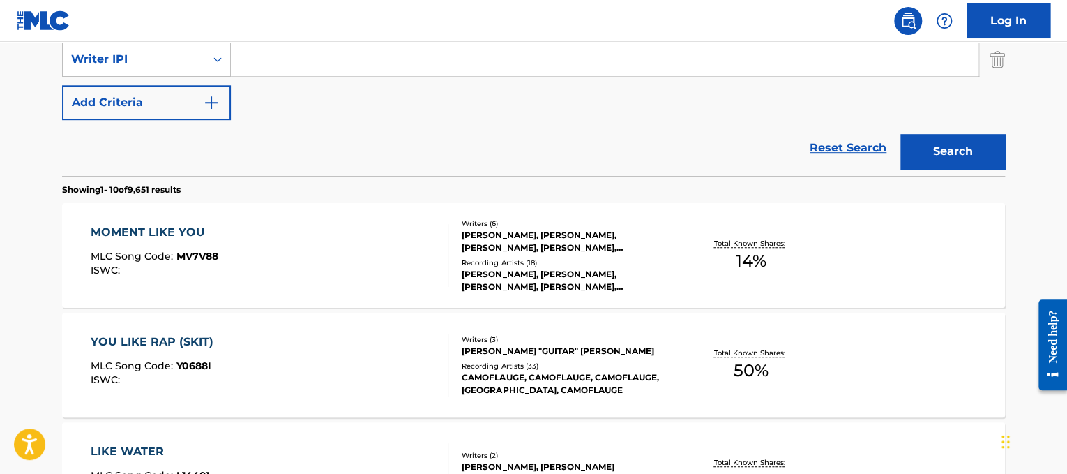
click at [352, 258] on div "MOMENT LIKE YOU MLC Song Code : MV7V88 ISWC :" at bounding box center [270, 255] width 359 height 63
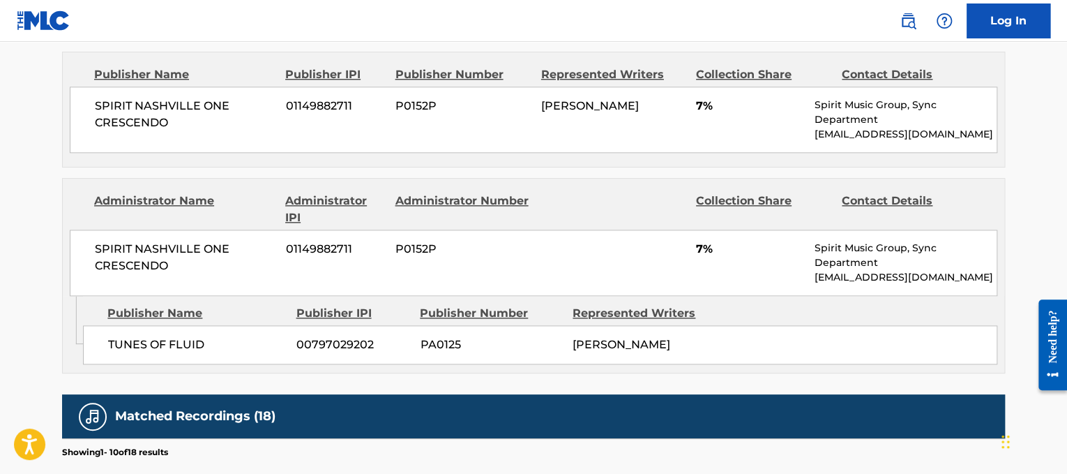
scroll to position [793, 0]
